Goal: Communication & Community: Participate in discussion

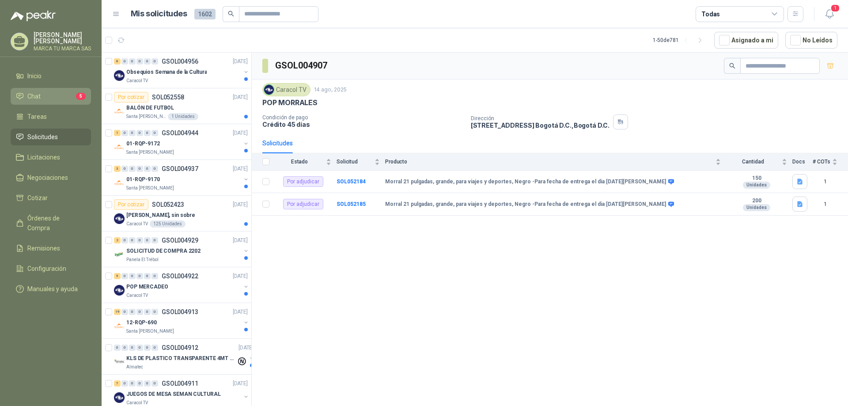
click at [45, 94] on li "Chat 5" at bounding box center [51, 96] width 70 height 10
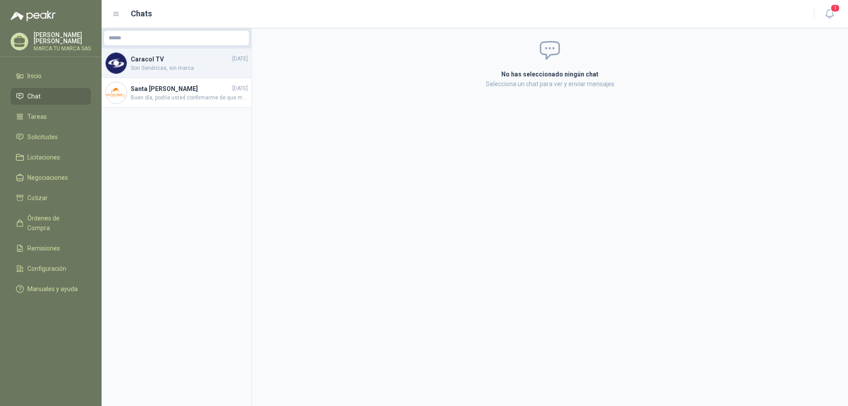
click at [150, 57] on h4 "Caracol TV" at bounding box center [181, 59] width 100 height 10
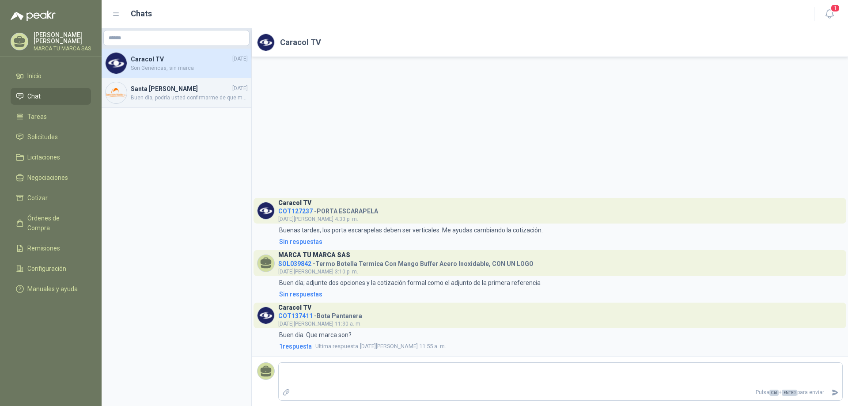
click at [175, 93] on h4 "Santa [PERSON_NAME]" at bounding box center [181, 89] width 100 height 10
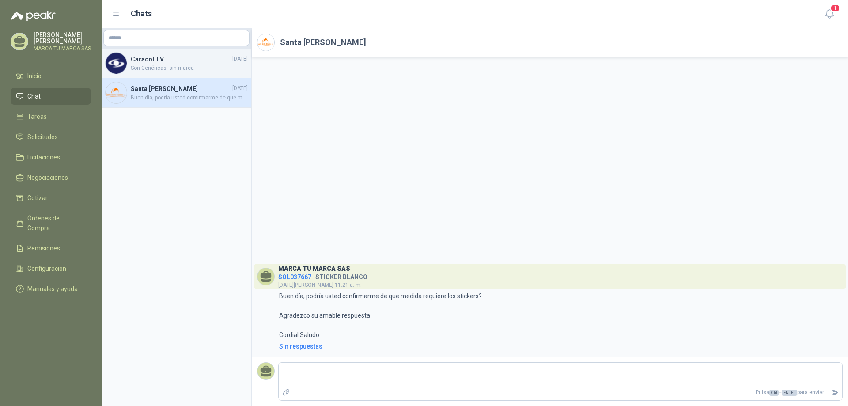
click at [152, 57] on h4 "Caracol TV" at bounding box center [181, 59] width 100 height 10
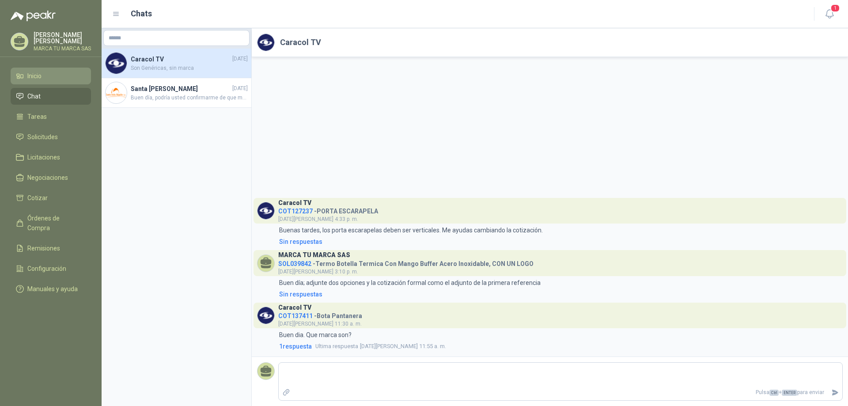
click at [38, 72] on span "Inicio" at bounding box center [34, 76] width 14 height 10
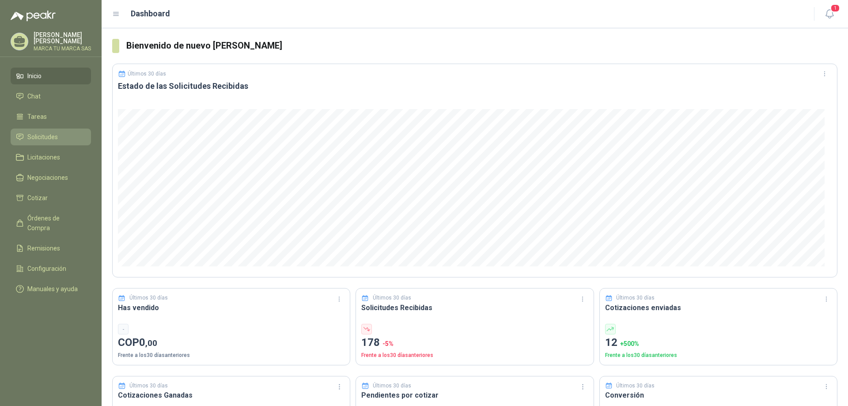
click at [44, 133] on span "Solicitudes" at bounding box center [42, 137] width 30 height 10
